Goal: Task Accomplishment & Management: Complete application form

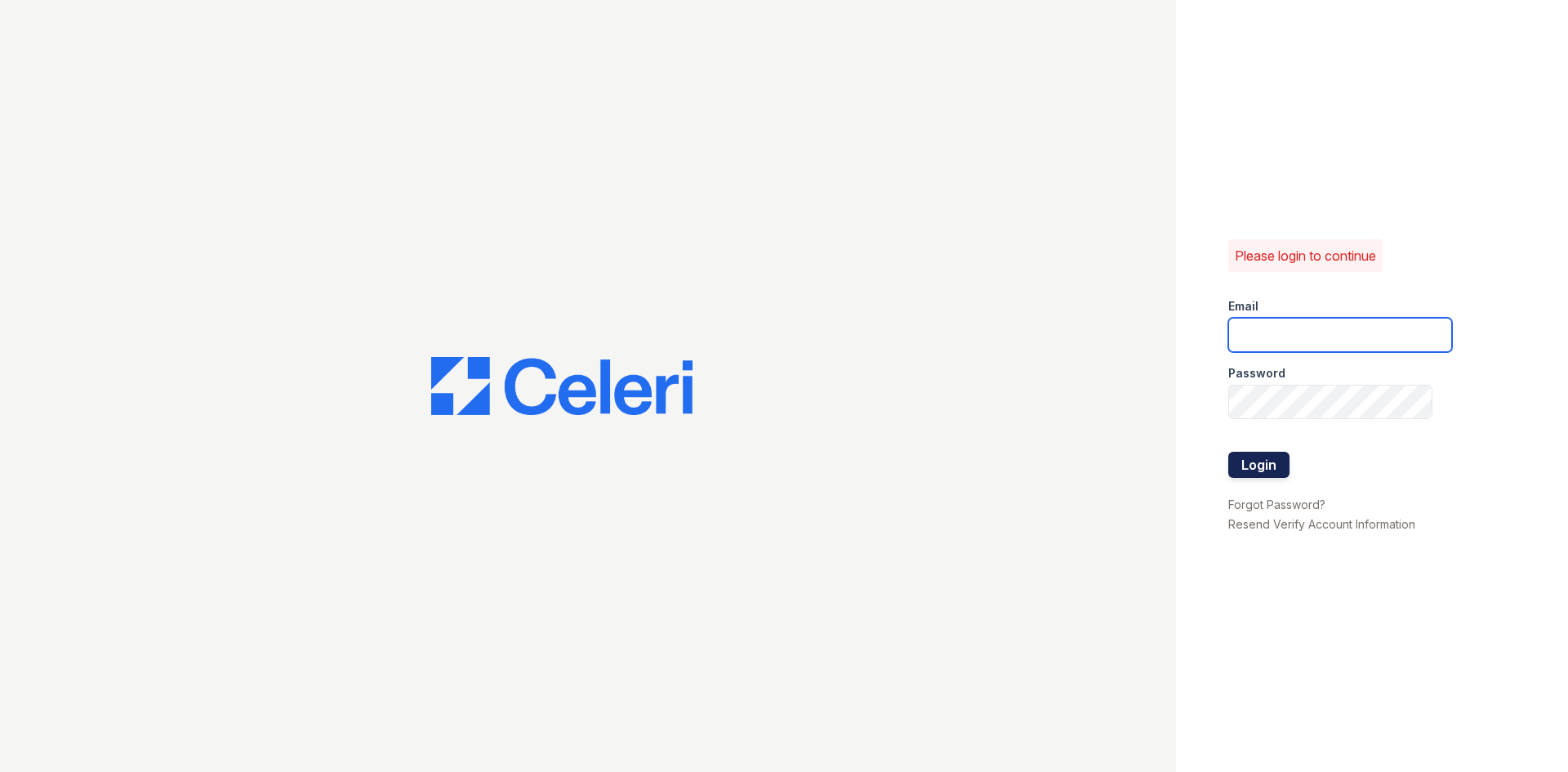
type input "[EMAIL_ADDRESS][DOMAIN_NAME]"
click at [1268, 464] on button "Login" at bounding box center [1259, 465] width 61 height 26
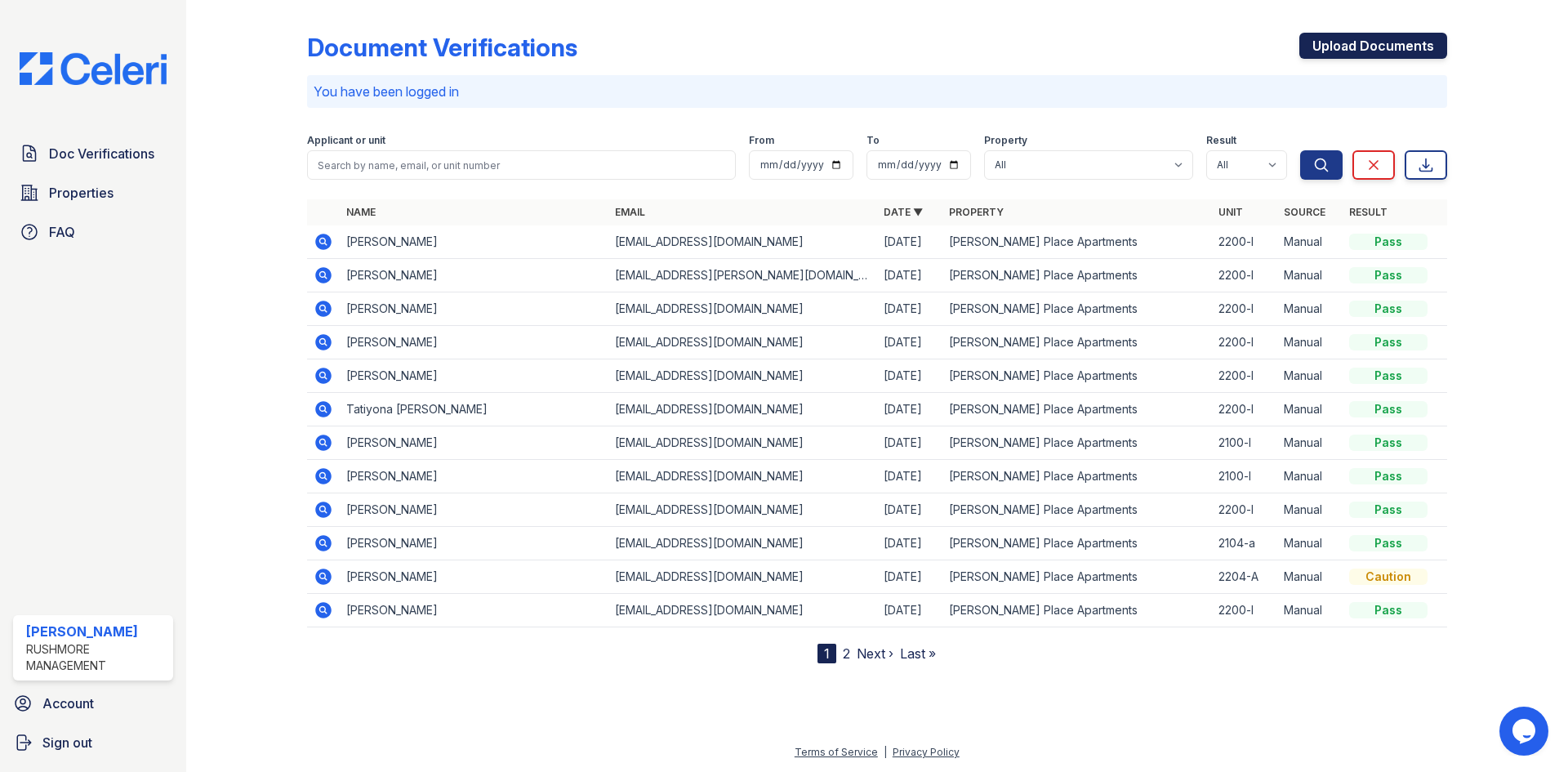
drag, startPoint x: 1378, startPoint y: 40, endPoint x: 1370, endPoint y: 46, distance: 10.0
click at [1378, 40] on link "Upload Documents" at bounding box center [1373, 45] width 148 height 26
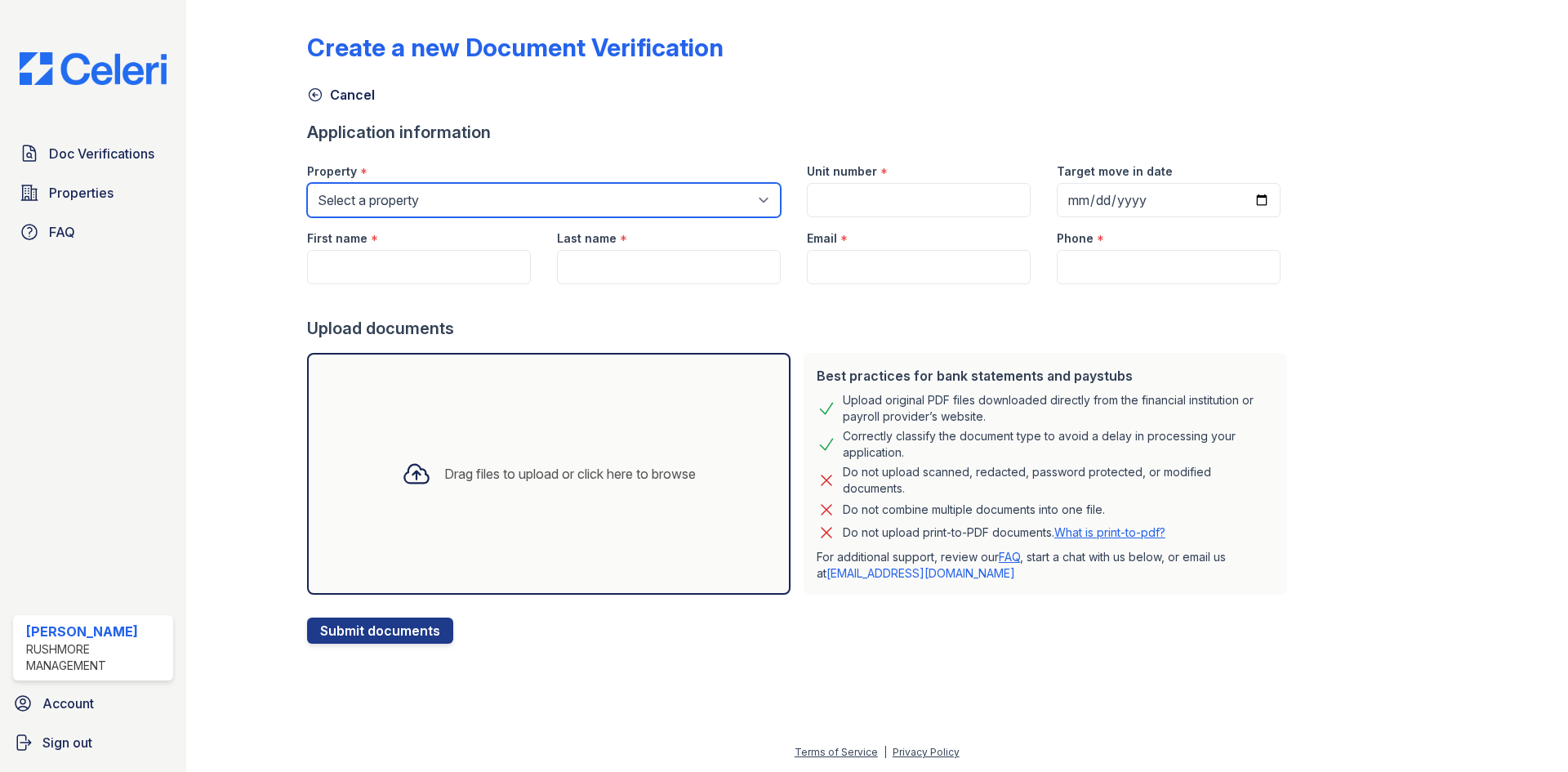
click at [434, 196] on select "Select a property Kerner Mill Townhomes Morgan Place Apartments" at bounding box center [544, 200] width 473 height 35
select select "4758"
click at [307, 183] on select "Select a property Kerner Mill Townhomes Morgan Place Apartments" at bounding box center [544, 200] width 473 height 35
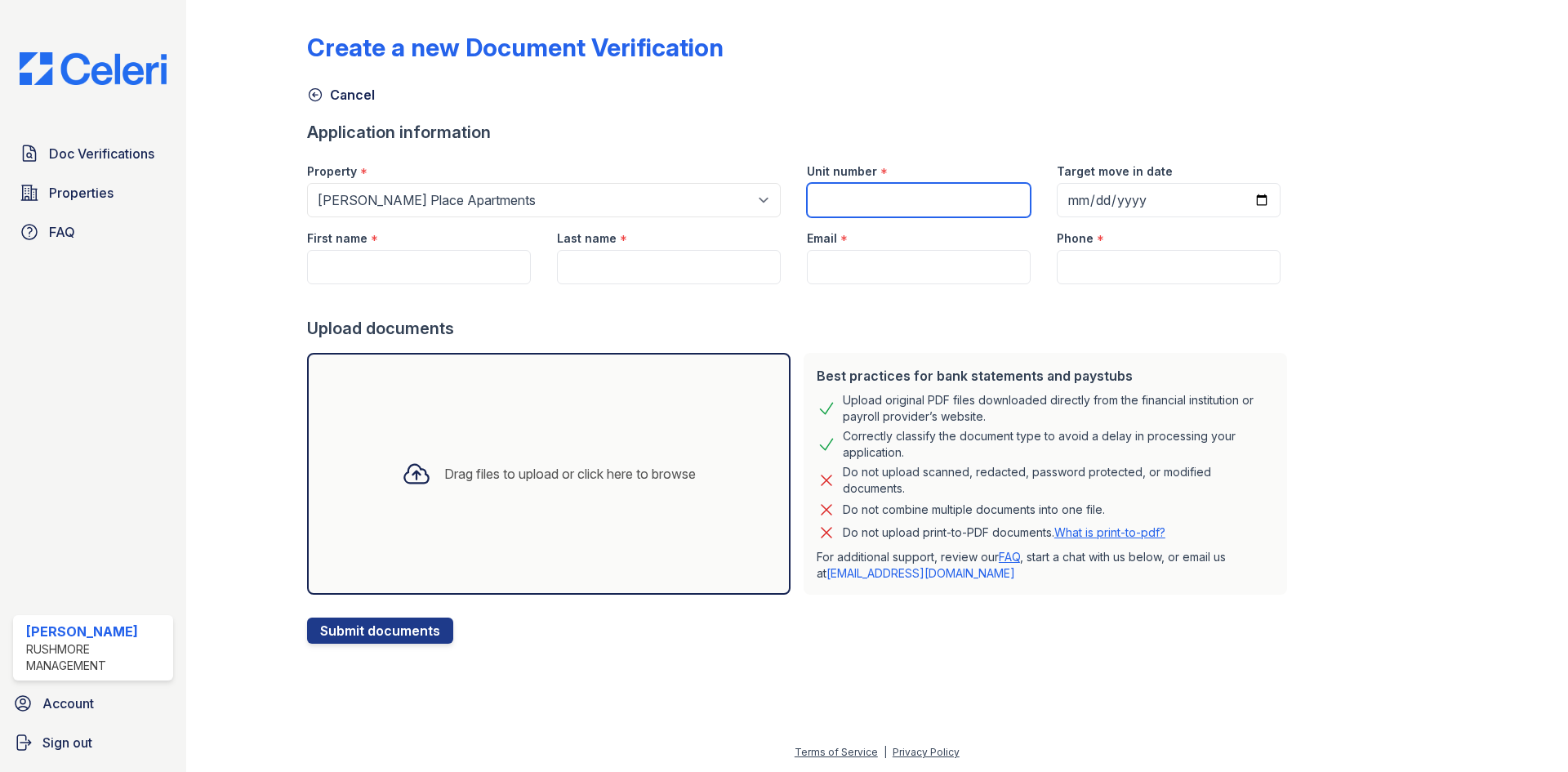
click at [862, 194] on input "Unit number" at bounding box center [919, 200] width 224 height 35
type input "2200-l"
click at [1244, 196] on input "Target move in date" at bounding box center [1169, 200] width 224 height 35
type input "2025-10-20"
click at [1395, 291] on div "Create a new Document Verification Cancel Application information Property * Se…" at bounding box center [877, 326] width 1140 height 638
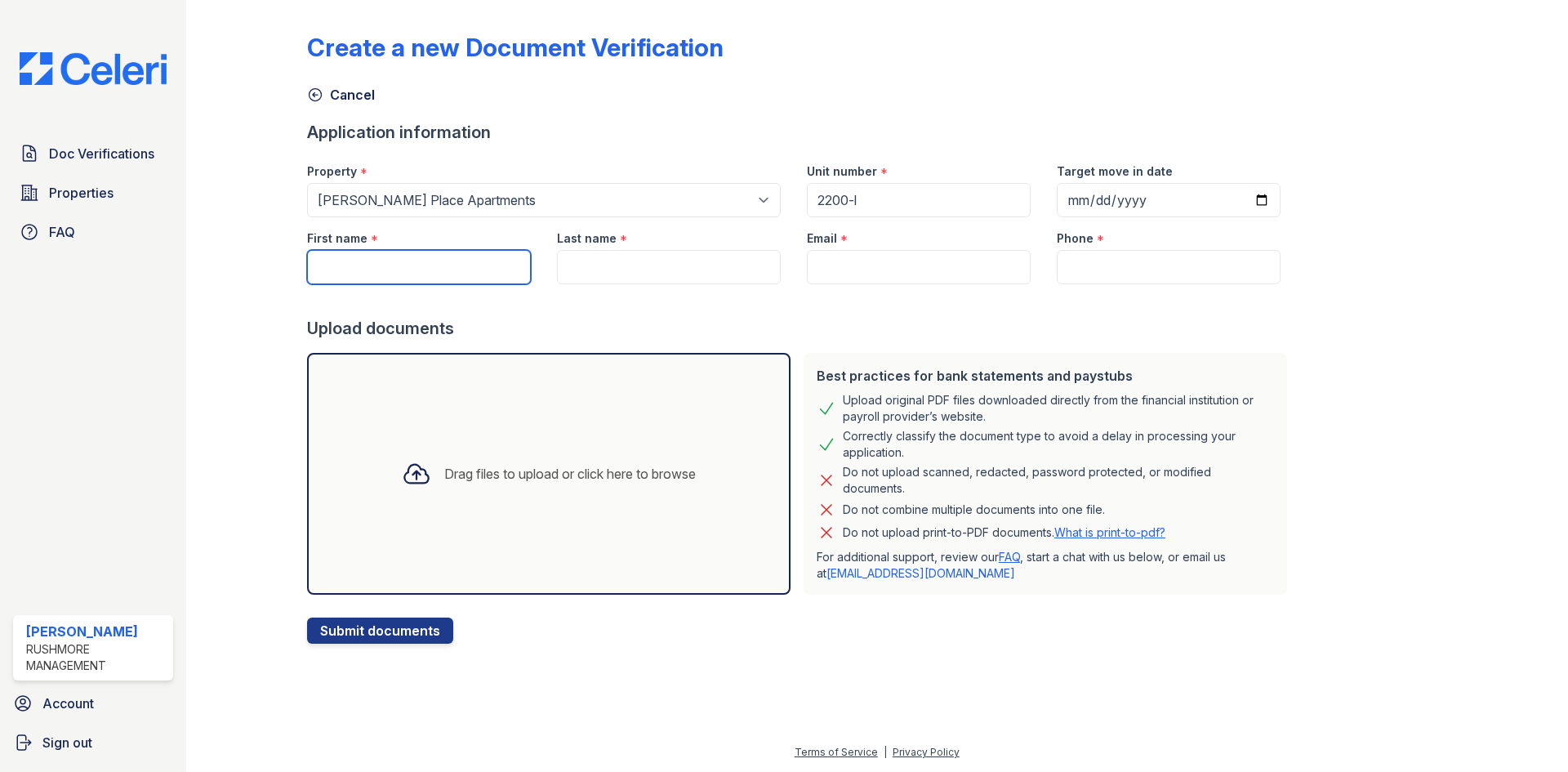
click at [362, 269] on input "First name" at bounding box center [419, 268] width 224 height 35
click at [394, 266] on input "First name" at bounding box center [419, 268] width 224 height 35
paste input "Garrett S Barnes"
drag, startPoint x: 463, startPoint y: 269, endPoint x: 362, endPoint y: 269, distance: 101.0
click at [362, 269] on input "Garrett S Barnes" at bounding box center [419, 268] width 224 height 35
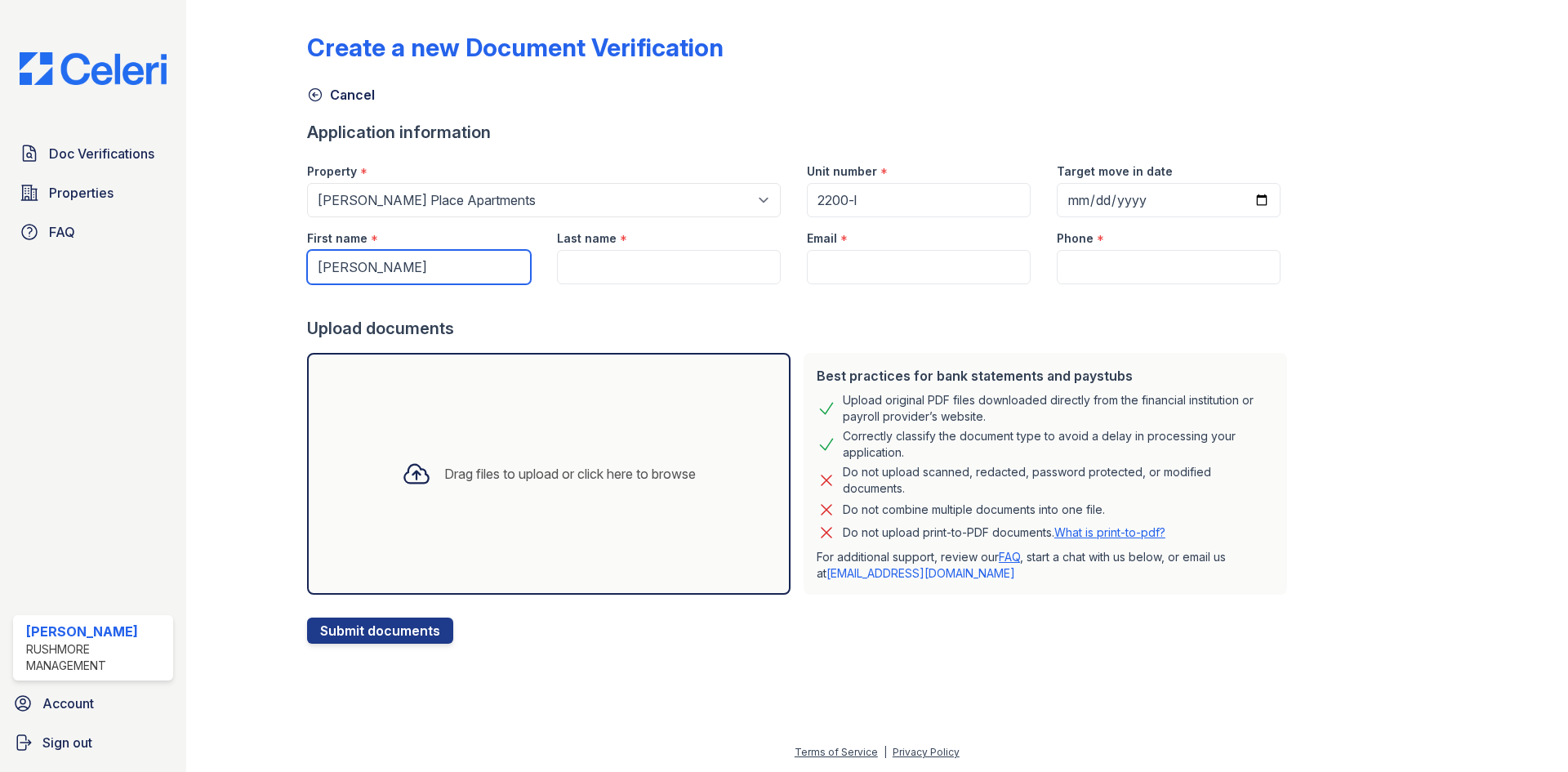
type input "Garrett"
click at [644, 272] on input "Last name" at bounding box center [670, 268] width 224 height 35
paste input "Garrett S Barnes"
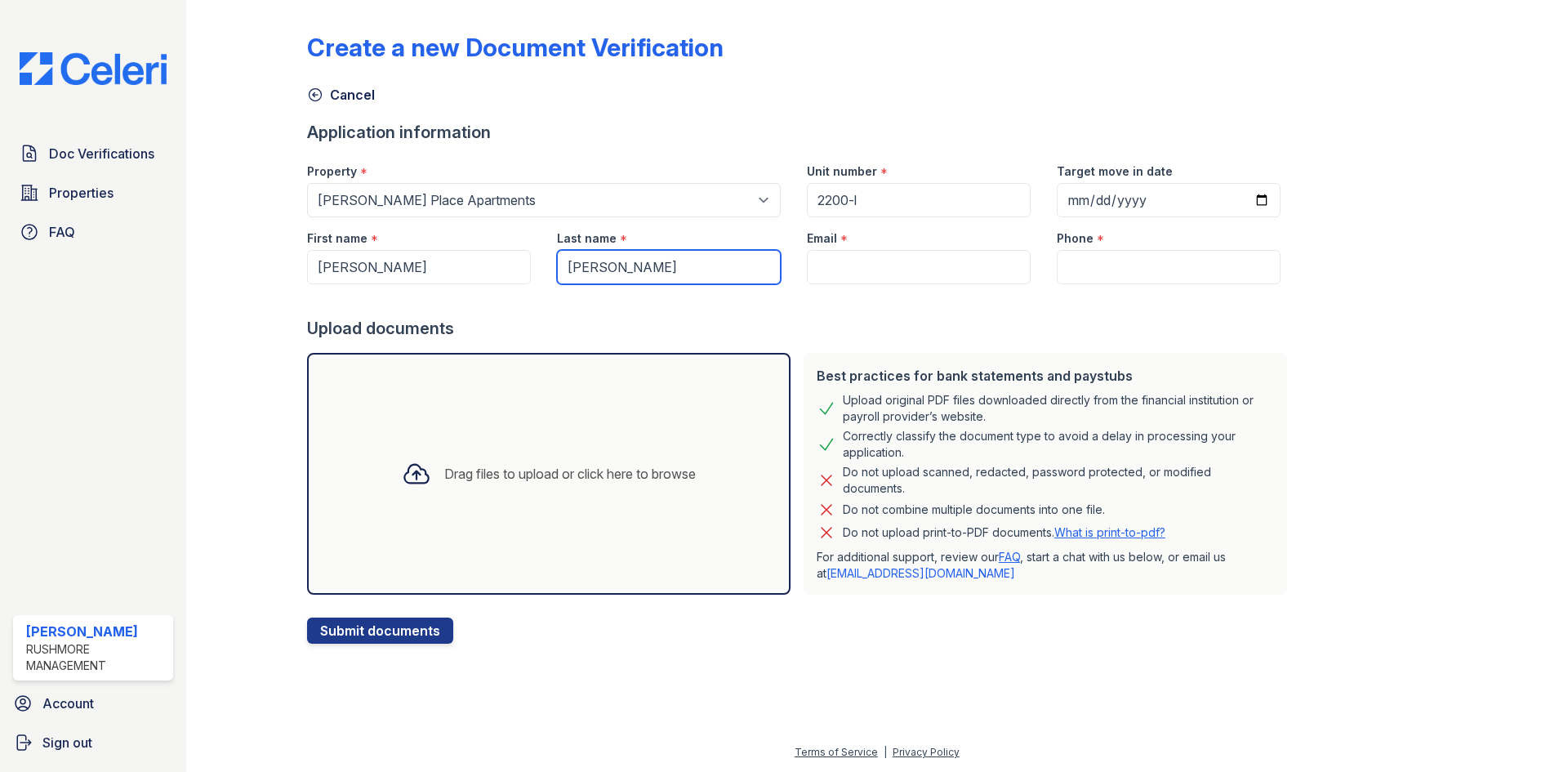
drag, startPoint x: 617, startPoint y: 267, endPoint x: 497, endPoint y: 267, distance: 120.0
click at [497, 267] on div "First name * Garrett Last name * Garrett S Barnes Email * Phone *" at bounding box center [793, 250] width 1000 height 67
type input "Barnes"
click at [833, 277] on input "Email" at bounding box center [919, 268] width 224 height 35
paste input "gsbarnes16@gmail.com"
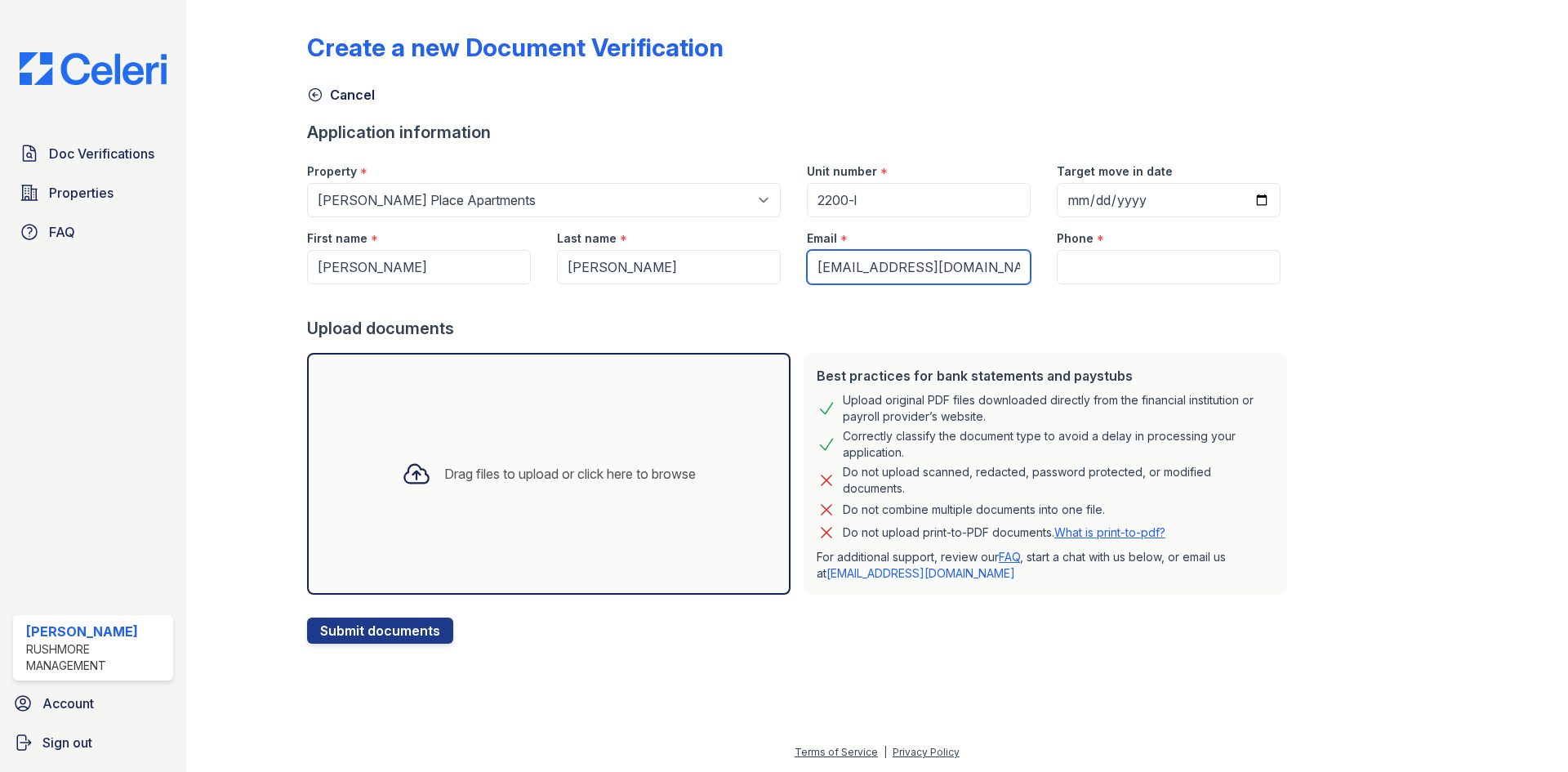
type input "gsbarnes16@gmail.com"
drag, startPoint x: 1108, startPoint y: 255, endPoint x: 1085, endPoint y: 262, distance: 24.0
click at [1108, 255] on input "Phone" at bounding box center [1169, 268] width 224 height 35
click at [1164, 272] on input "Phone" at bounding box center [1169, 268] width 224 height 35
paste input "(470) 442-0141"
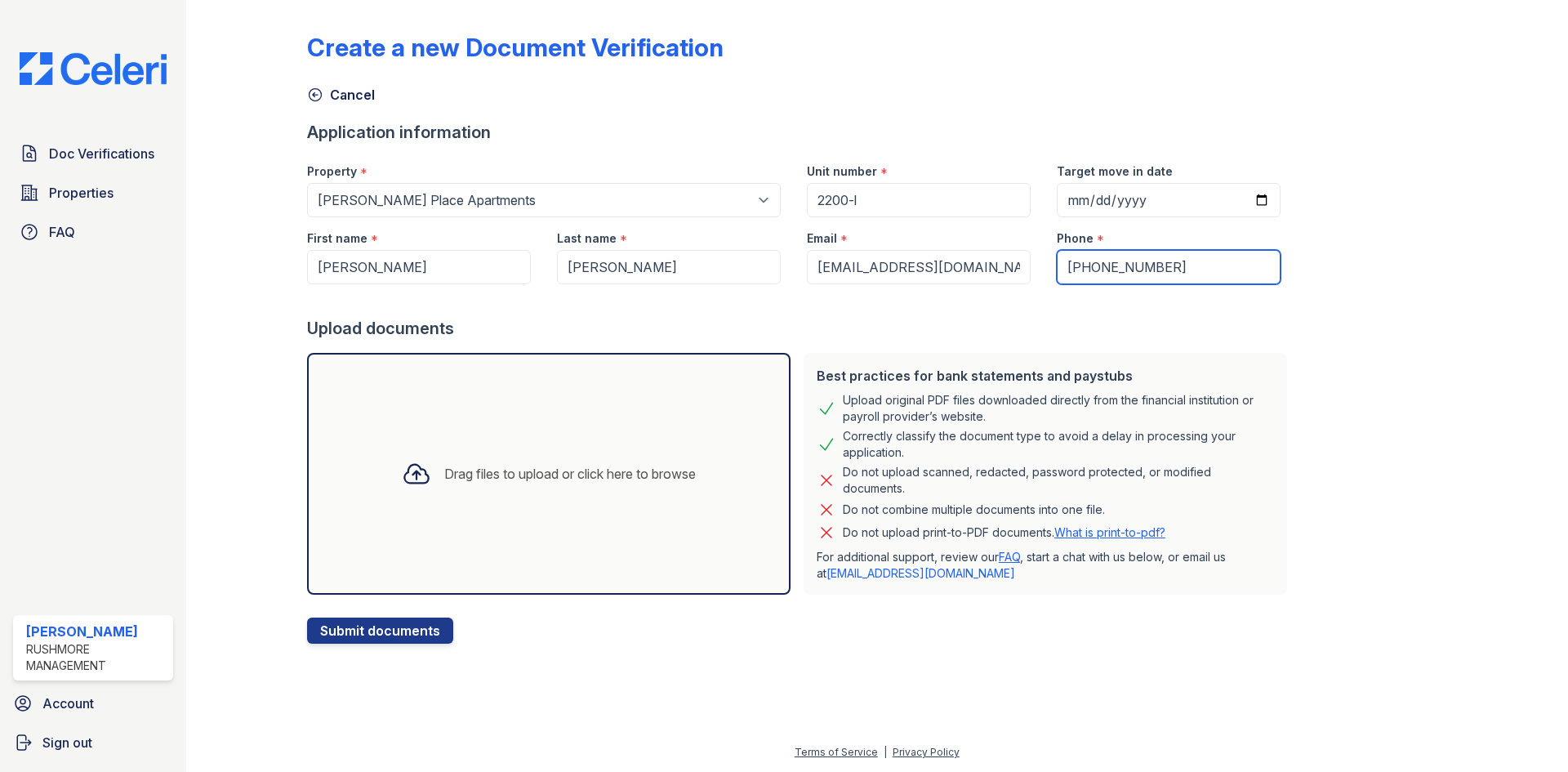
type input "(470) 442-0141"
click at [1364, 313] on div "Create a new Document Verification Cancel Application information Property * Se…" at bounding box center [877, 326] width 1140 height 638
click at [604, 472] on div "Drag files to upload or click here to browse" at bounding box center [570, 473] width 251 height 19
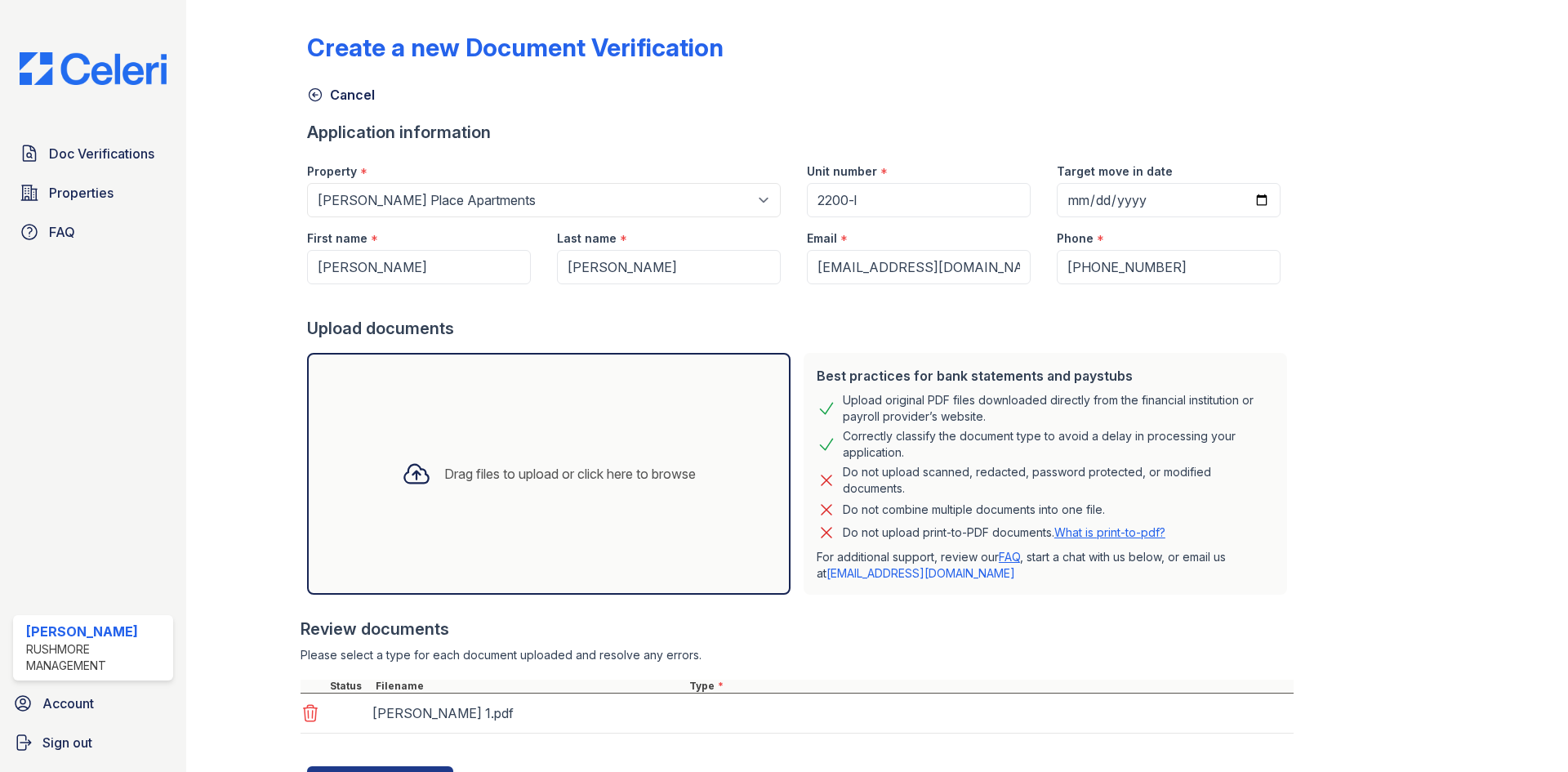
click at [499, 475] on div "Drag files to upload or click here to browse" at bounding box center [570, 473] width 251 height 19
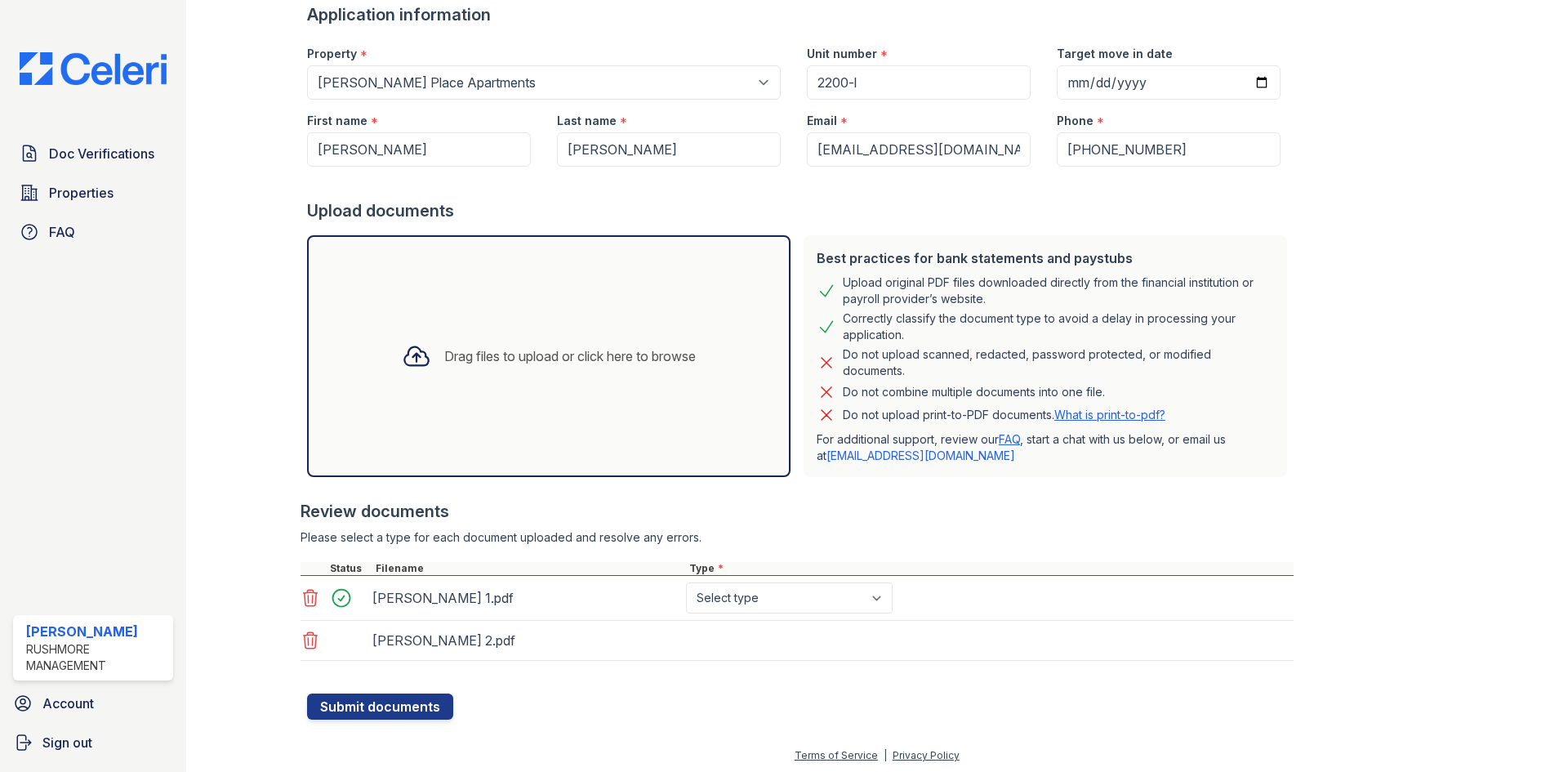
scroll to position [121, 0]
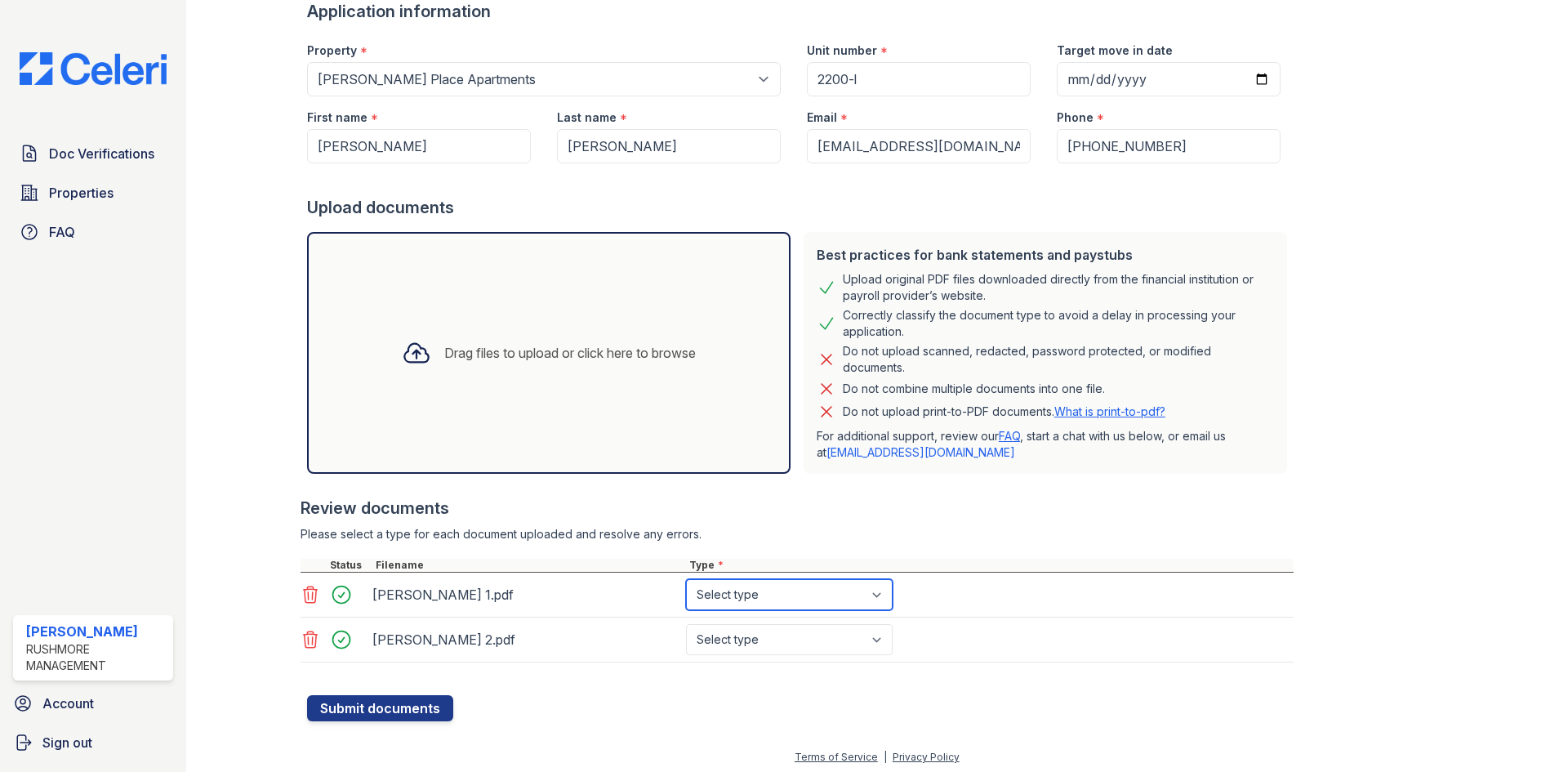
click at [828, 585] on select "Select type Paystub Bank Statement Offer Letter Tax Documents Benefit Award Let…" at bounding box center [789, 594] width 207 height 31
select select "paystub"
click at [686, 579] on select "Select type Paystub Bank Statement Offer Letter Tax Documents Benefit Award Let…" at bounding box center [789, 594] width 207 height 31
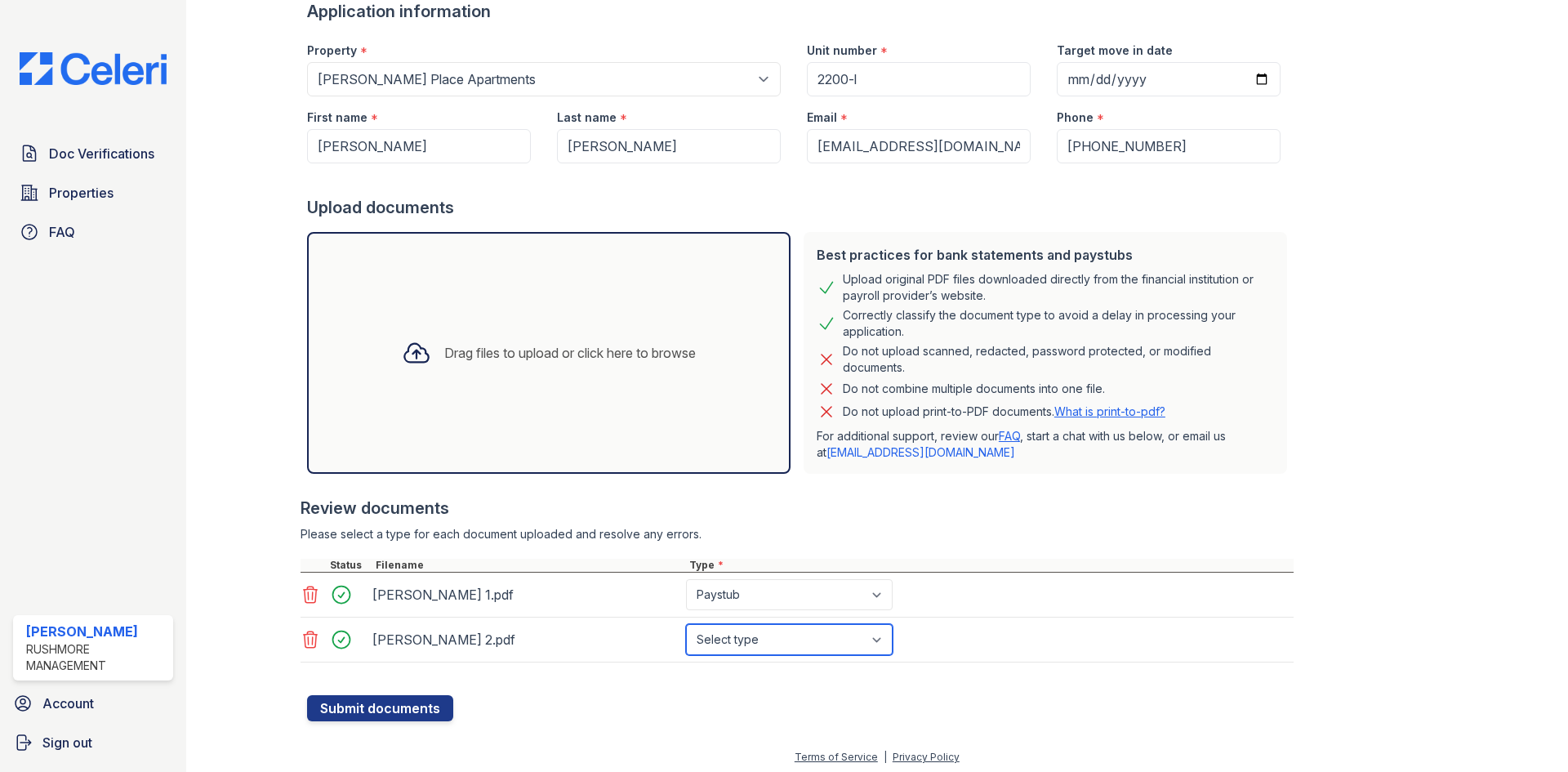
click at [757, 647] on select "Select type Paystub Bank Statement Offer Letter Tax Documents Benefit Award Let…" at bounding box center [789, 640] width 207 height 31
select select "paystub"
click at [686, 624] on select "Select type Paystub Bank Statement Offer Letter Tax Documents Benefit Award Let…" at bounding box center [789, 640] width 207 height 31
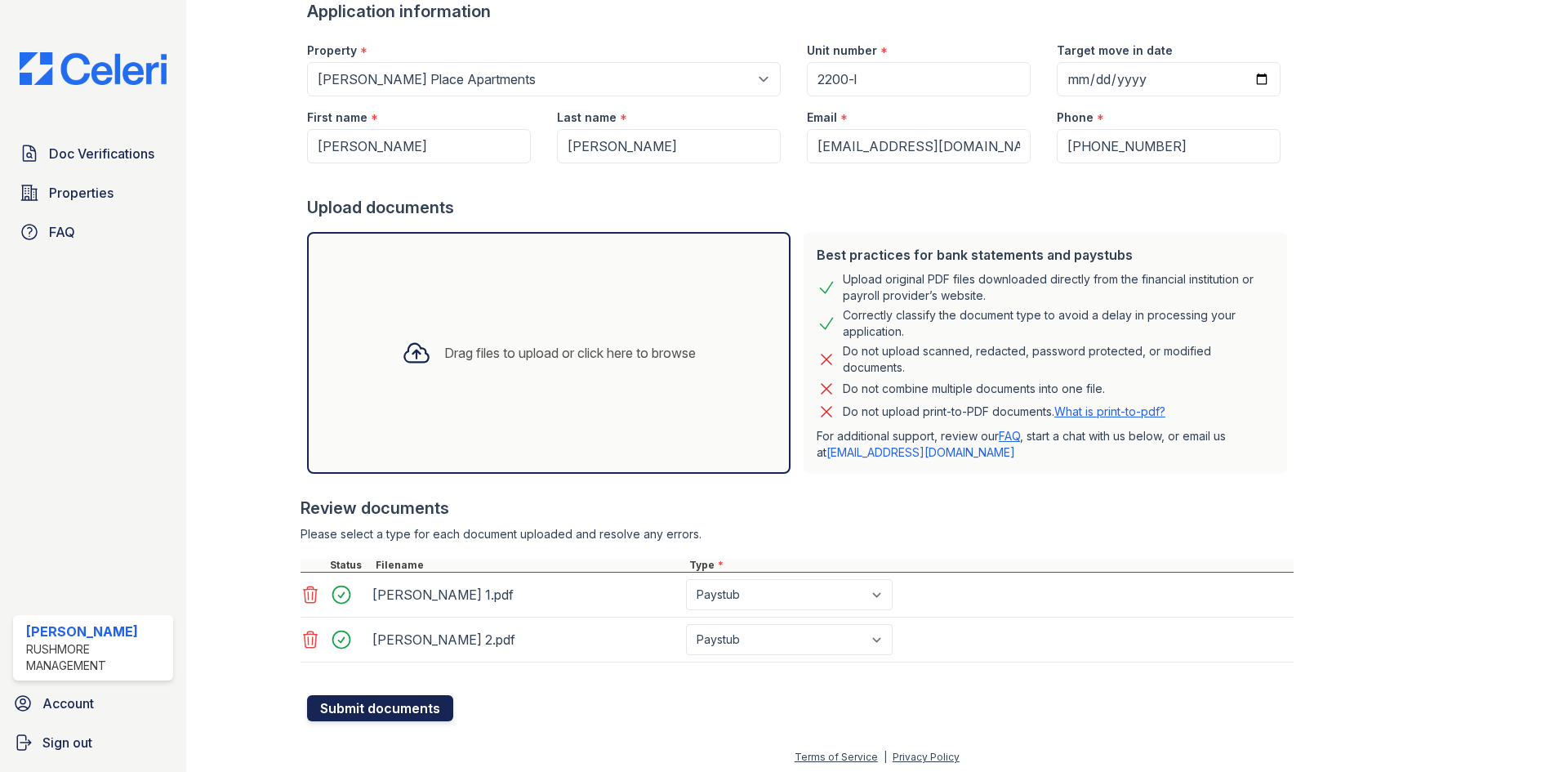
click at [344, 716] on button "Submit documents" at bounding box center [380, 708] width 146 height 26
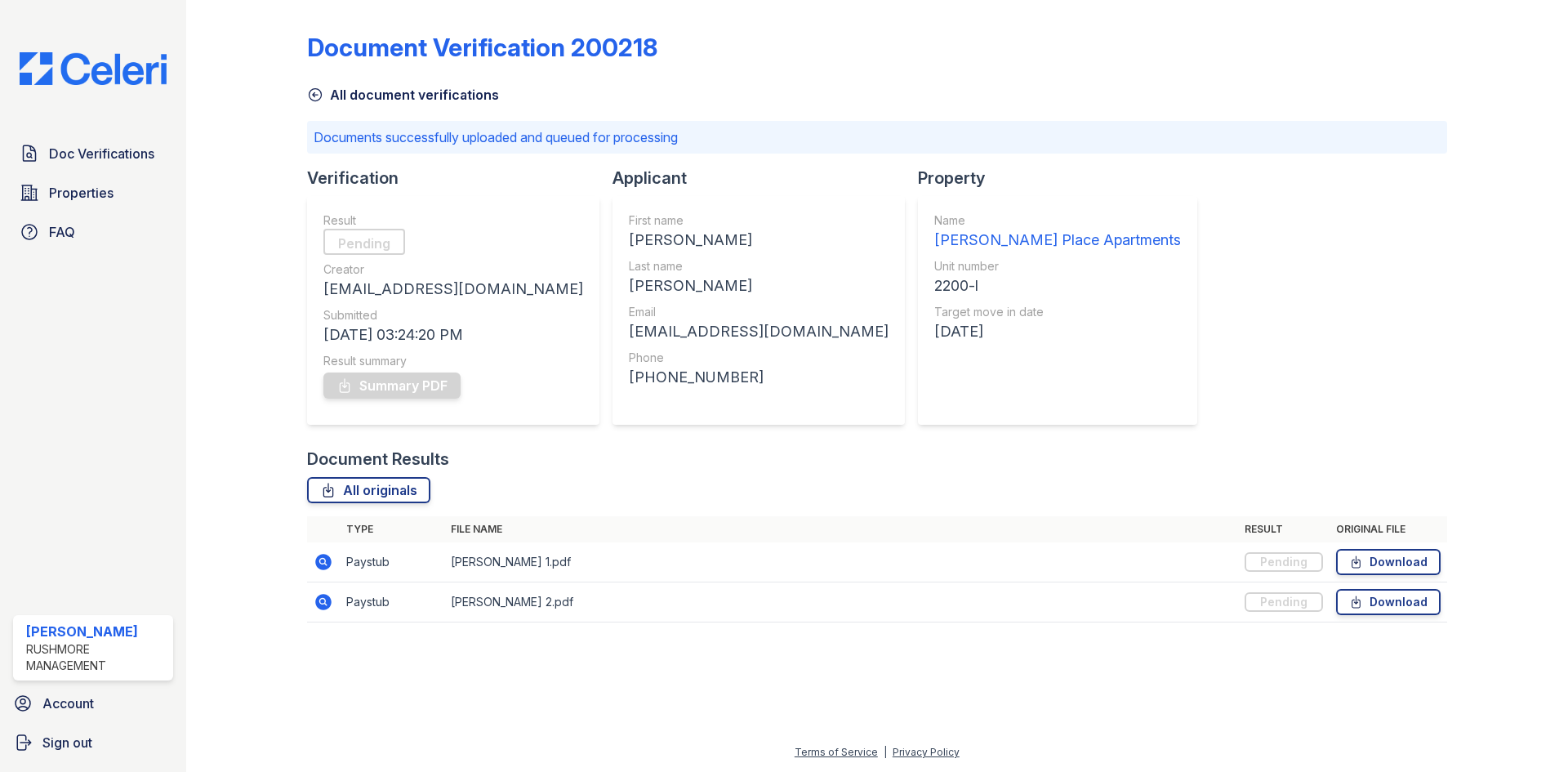
click at [1128, 360] on div "Document Verification 200218 All document verifications Documents successfully …" at bounding box center [877, 323] width 1140 height 632
click at [1275, 312] on div "Document Verification 200218 All document verifications Documents successfully …" at bounding box center [877, 323] width 1140 height 632
